Goal: Transaction & Acquisition: Purchase product/service

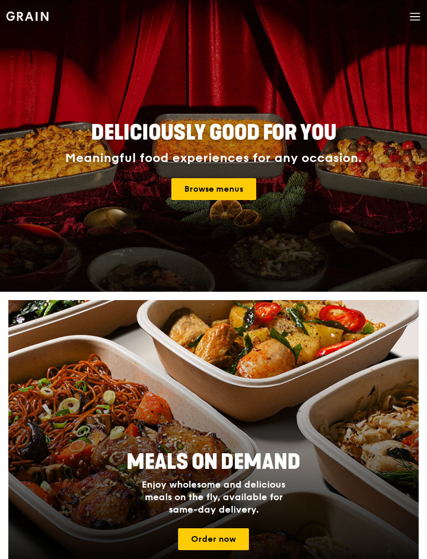
click at [410, 18] on icon at bounding box center [414, 16] width 11 height 11
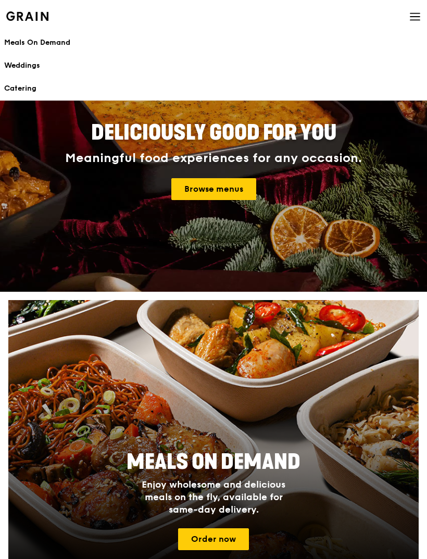
click at [334, 55] on link "Weddings" at bounding box center [213, 65] width 419 height 23
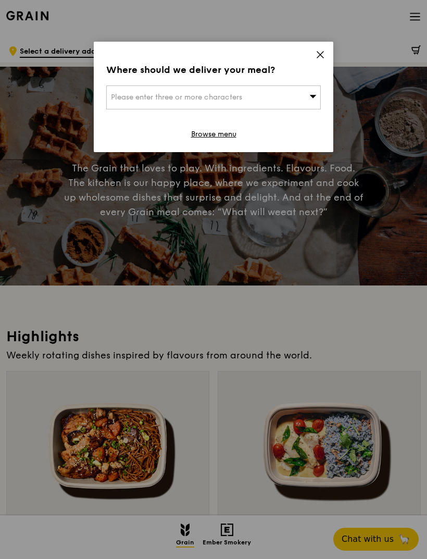
click at [281, 98] on div "Please enter three or more characters" at bounding box center [213, 97] width 215 height 24
type input "560560"
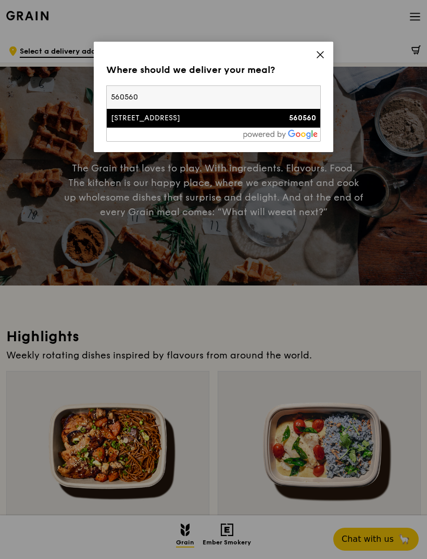
click at [194, 120] on div "[STREET_ADDRESS]" at bounding box center [188, 118] width 154 height 10
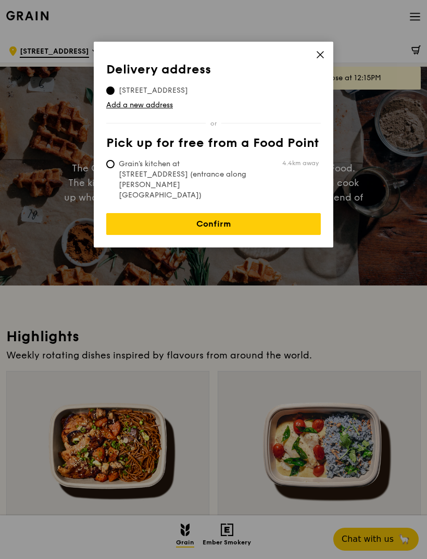
click at [201, 88] on span "[STREET_ADDRESS]" at bounding box center [153, 90] width 94 height 10
click at [115, 88] on input "[STREET_ADDRESS]" at bounding box center [110, 90] width 8 height 8
click at [296, 213] on link "Confirm" at bounding box center [213, 224] width 215 height 22
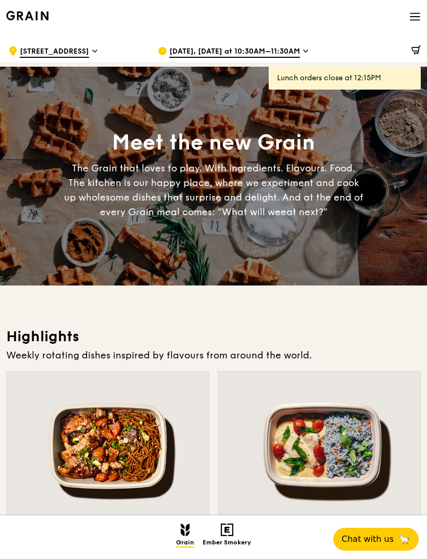
click at [282, 43] on div "[DATE], [DATE] at 10:30AM–11:30AM" at bounding box center [224, 50] width 133 height 31
click at [294, 51] on span "[DATE], [DATE] at 10:30AM–11:30AM" at bounding box center [234, 51] width 131 height 11
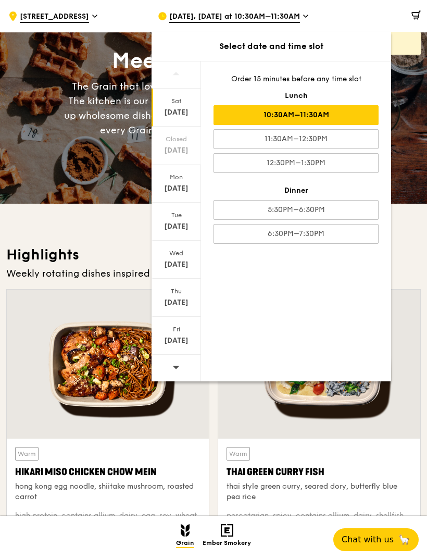
click at [176, 373] on span at bounding box center [175, 366] width 7 height 24
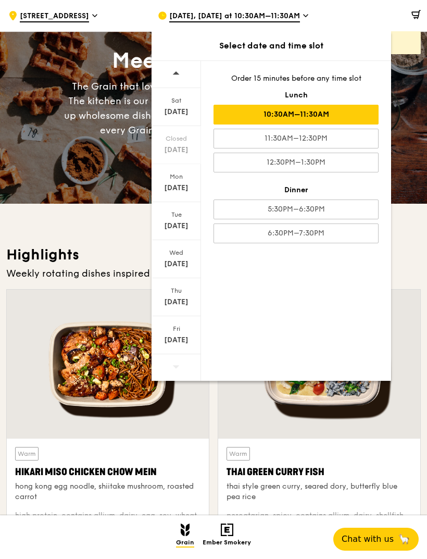
click at [180, 114] on div "[DATE]" at bounding box center [176, 112] width 46 height 10
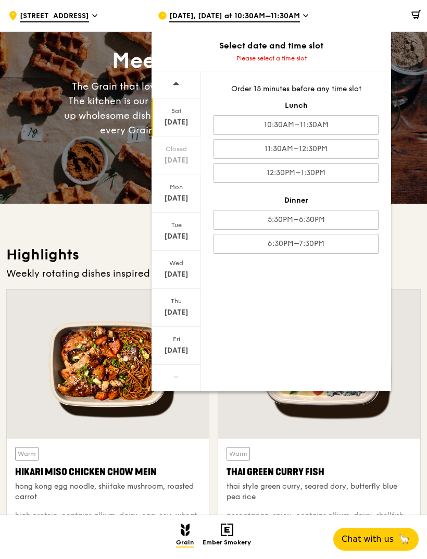
click at [353, 147] on div "11:30AM–12:30PM" at bounding box center [296, 149] width 165 height 20
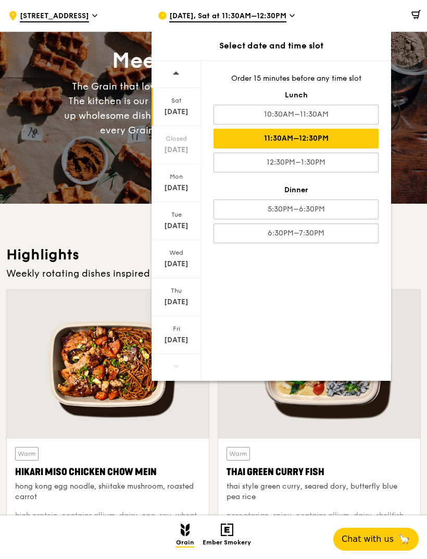
click at [414, 148] on div "Meet the new Grain The Grain that loves to play. With ingredients. Flavours. Fo…" at bounding box center [213, 94] width 427 height 120
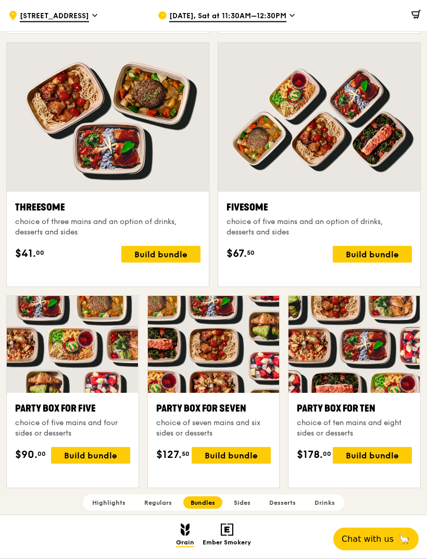
scroll to position [1740, 0]
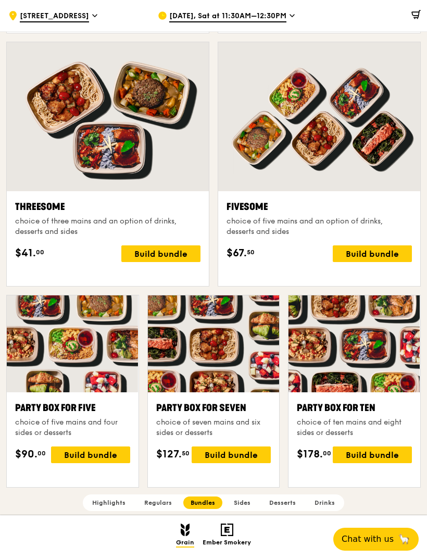
click at [121, 361] on div at bounding box center [73, 343] width 132 height 97
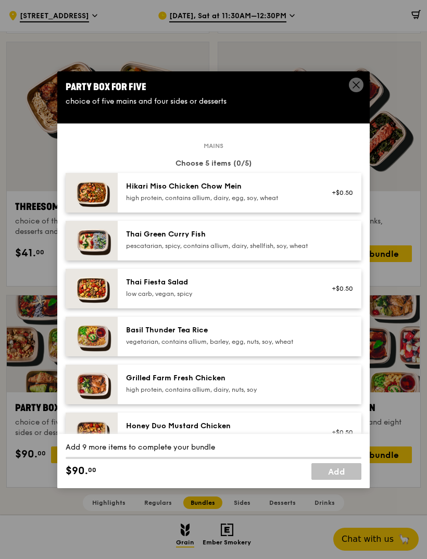
scroll to position [0, 0]
click at [358, 90] on icon at bounding box center [356, 84] width 9 height 9
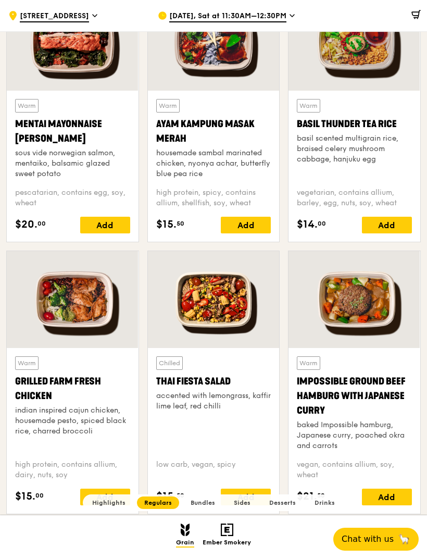
scroll to position [899, 0]
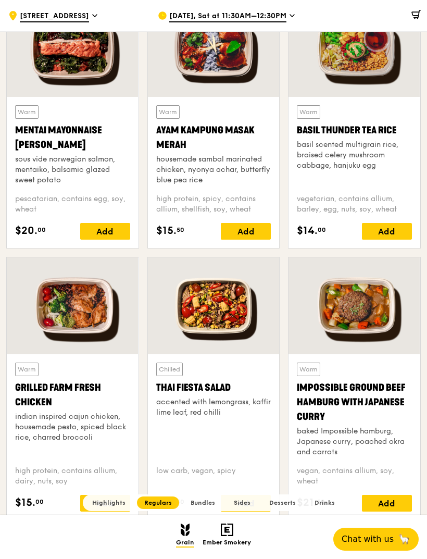
click at [376, 149] on div "basil scented multigrain rice, braised celery mushroom cabbage, hanjuku egg" at bounding box center [354, 155] width 115 height 31
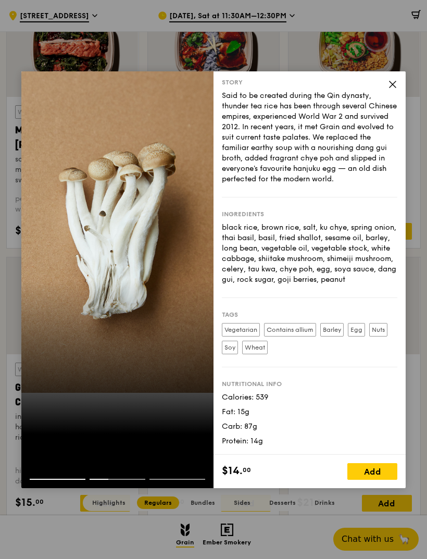
scroll to position [26, 0]
click at [391, 89] on icon at bounding box center [392, 84] width 9 height 9
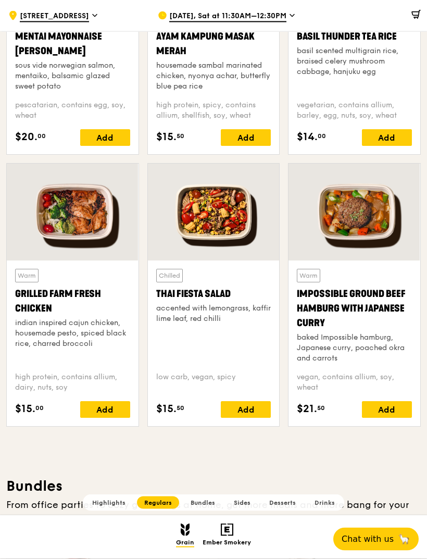
scroll to position [993, 0]
click at [226, 219] on div at bounding box center [214, 212] width 132 height 97
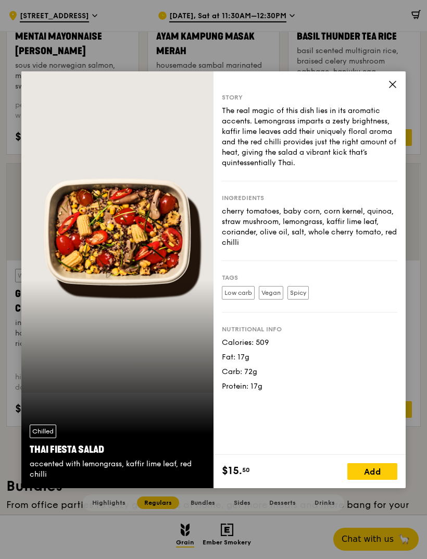
click at [395, 88] on icon at bounding box center [393, 84] width 6 height 6
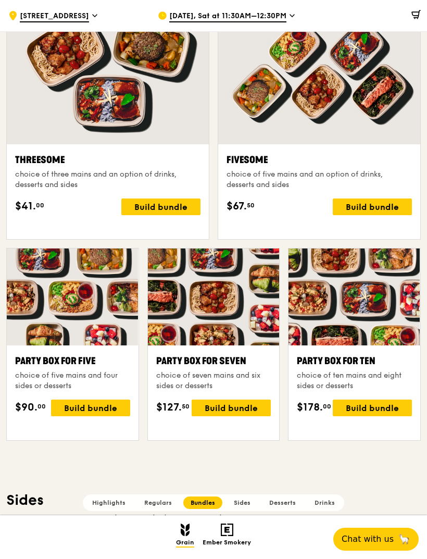
scroll to position [1786, 0]
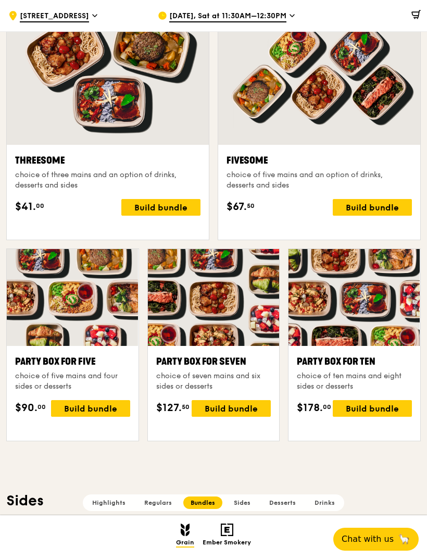
click at [89, 417] on div "Build bundle" at bounding box center [90, 408] width 79 height 17
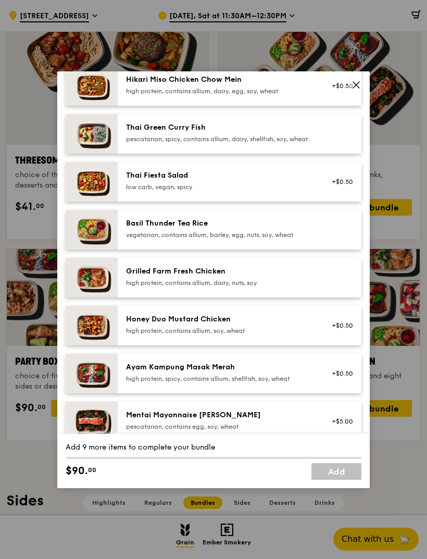
scroll to position [0, 0]
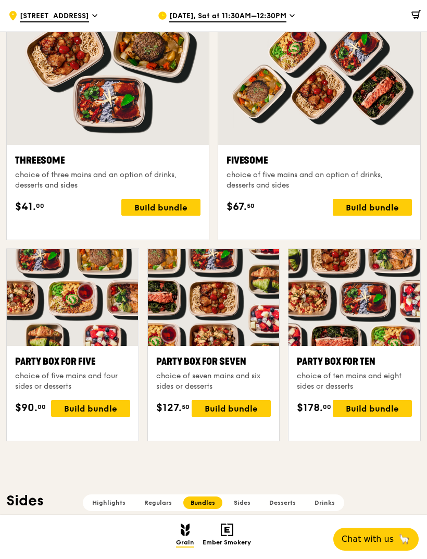
click at [30, 315] on div at bounding box center [73, 297] width 132 height 97
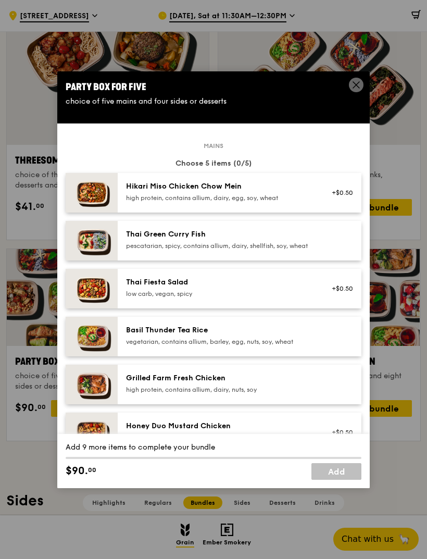
click at [363, 92] on span at bounding box center [356, 85] width 15 height 15
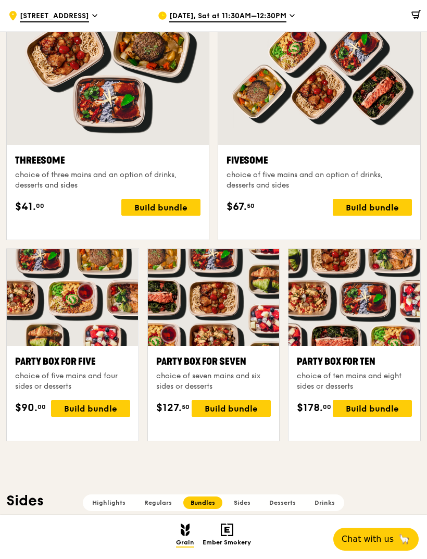
click at [97, 315] on div at bounding box center [73, 297] width 132 height 97
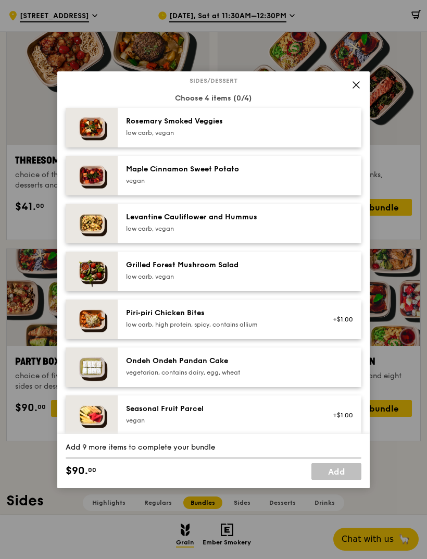
scroll to position [546, 0]
